Goal: Information Seeking & Learning: Learn about a topic

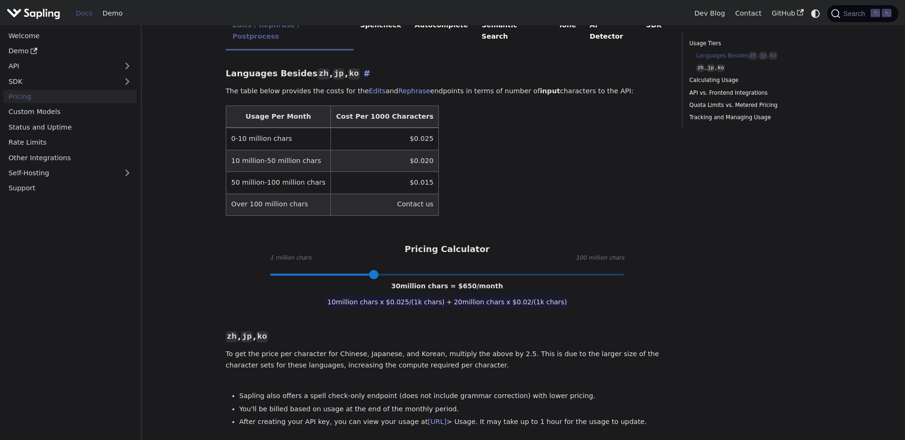
scroll to position [241, 0]
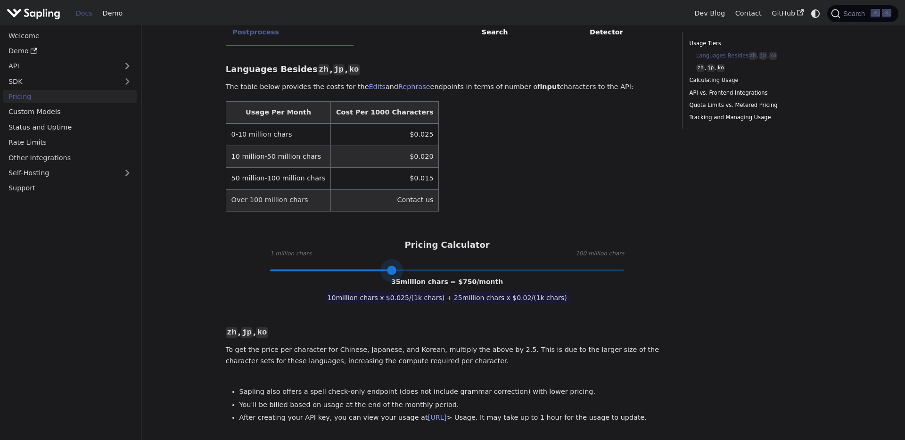
drag, startPoint x: 375, startPoint y: 248, endPoint x: 392, endPoint y: 249, distance: 17.5
click at [392, 266] on span at bounding box center [391, 270] width 9 height 9
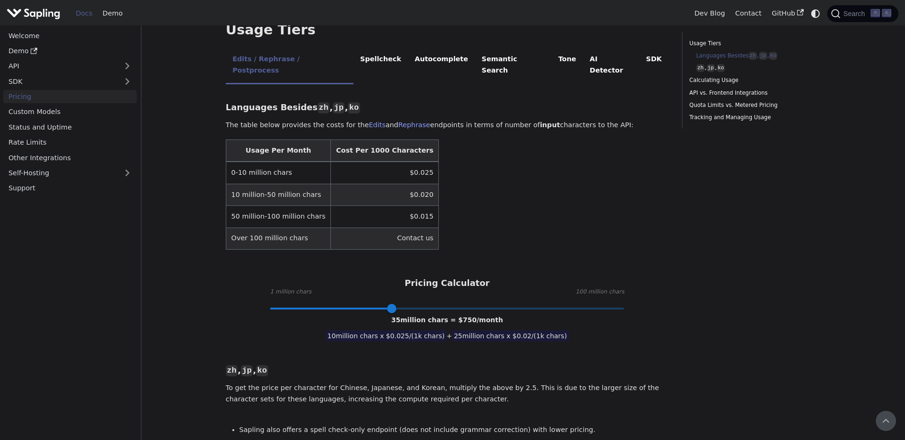
scroll to position [200, 0]
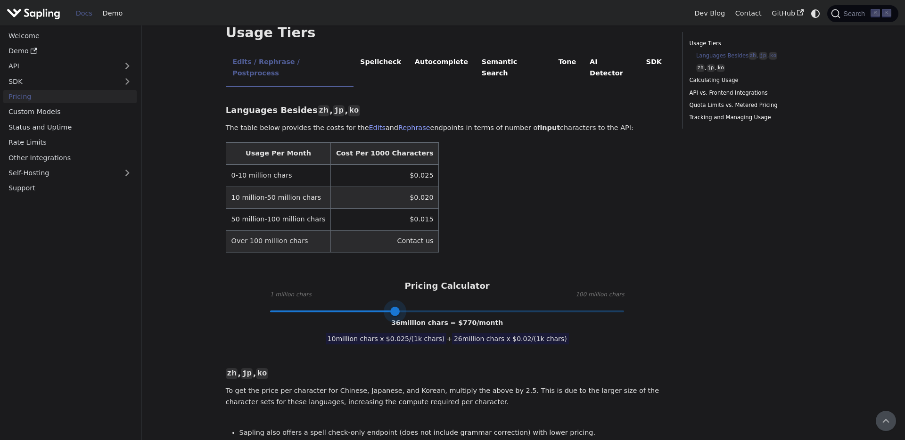
type input "35"
click at [392, 307] on span at bounding box center [391, 311] width 9 height 9
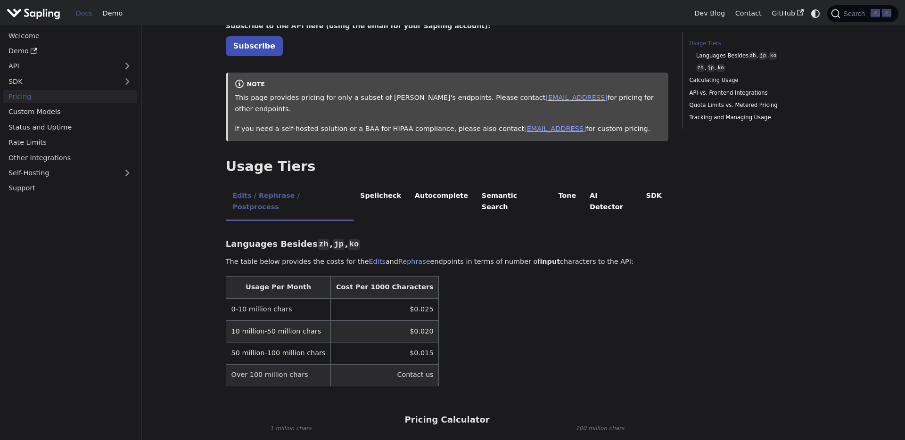
scroll to position [62, 0]
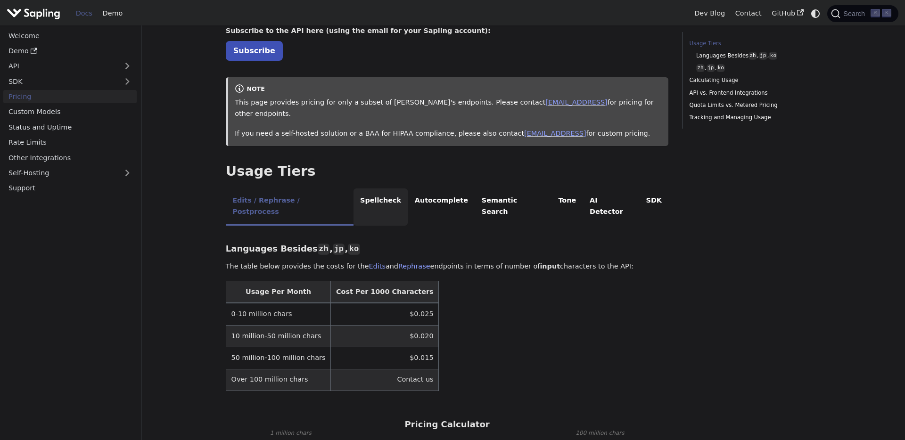
click at [371, 188] on li "Spellcheck" at bounding box center [380, 206] width 55 height 37
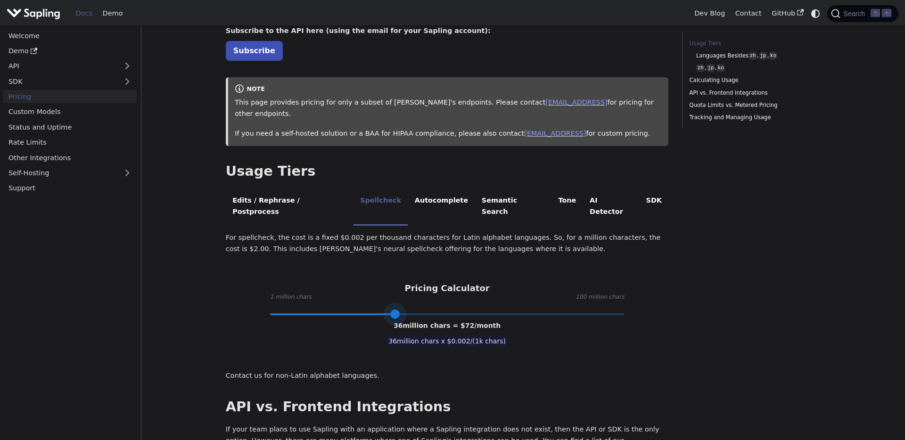
type input "35"
drag, startPoint x: 371, startPoint y: 290, endPoint x: 391, endPoint y: 292, distance: 19.9
click at [391, 310] on span at bounding box center [391, 314] width 9 height 9
click at [292, 189] on li "Edits / Rephrase / Postprocess" at bounding box center [290, 206] width 128 height 37
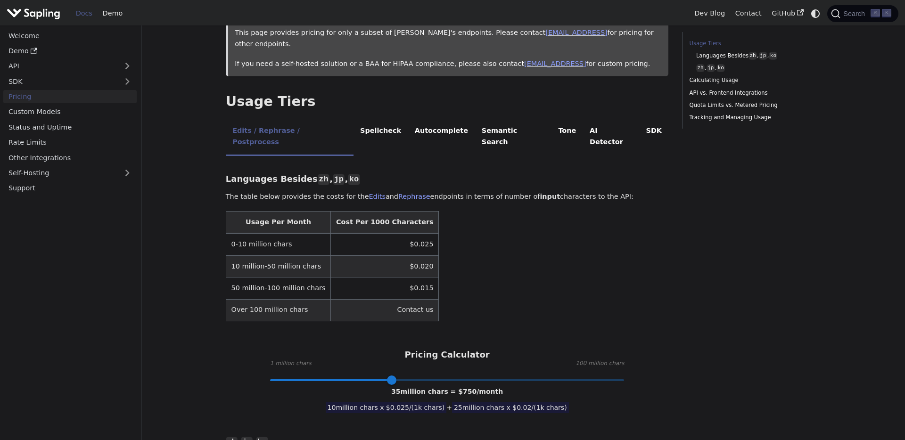
scroll to position [147, 0]
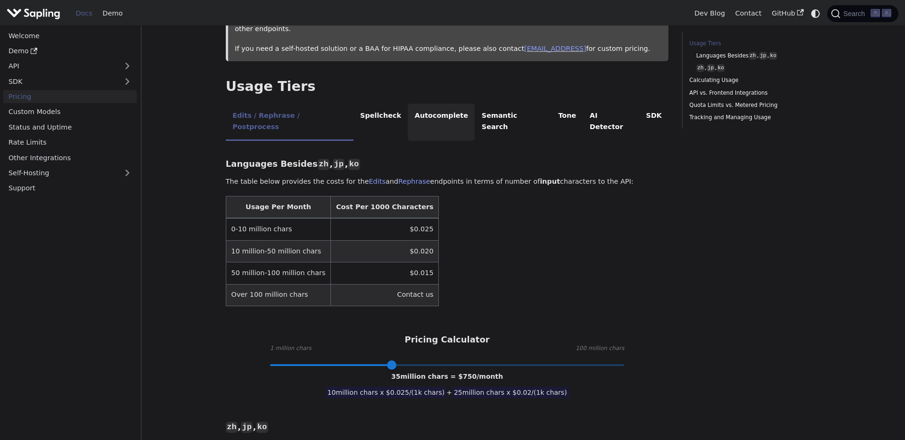
click at [416, 108] on li "Autocomplete" at bounding box center [441, 122] width 67 height 37
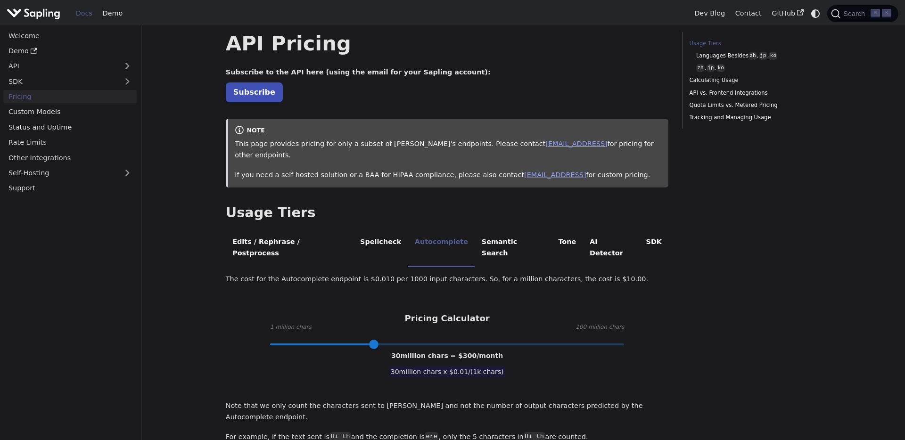
scroll to position [0, 0]
